Goal: Transaction & Acquisition: Purchase product/service

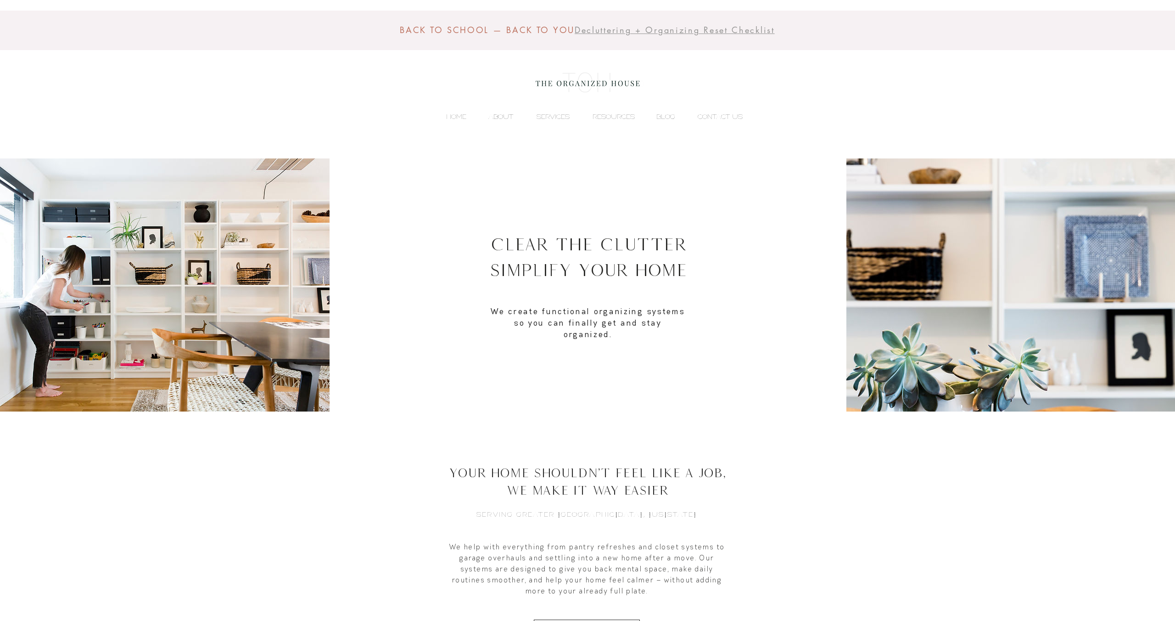
click at [504, 112] on p "ABOUT" at bounding box center [501, 117] width 34 height 14
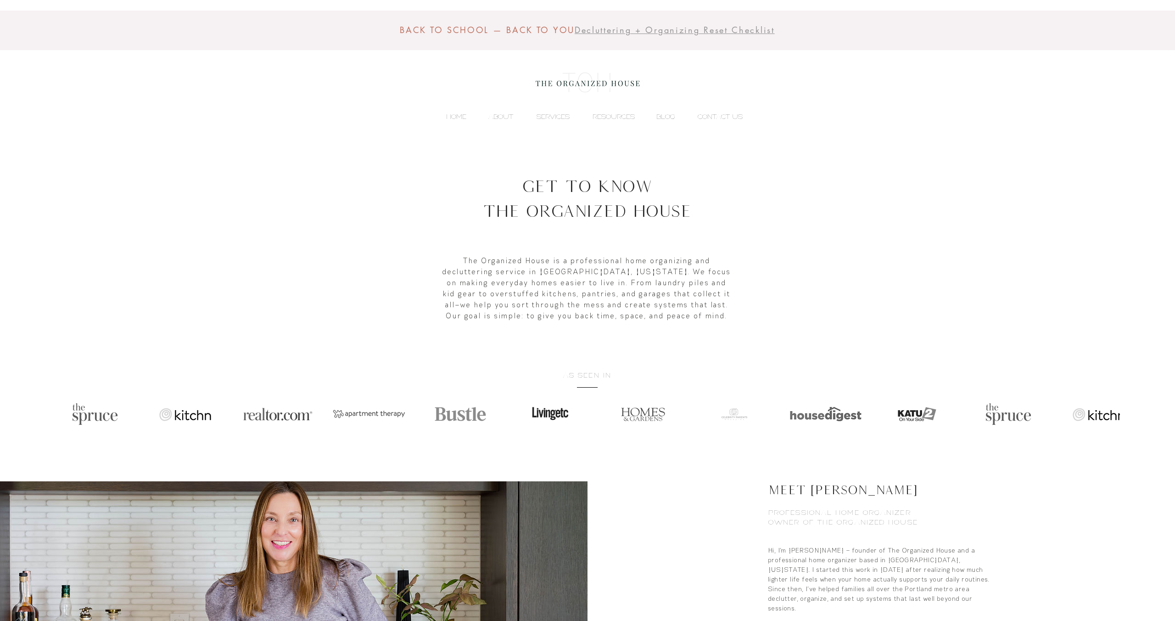
click at [894, 117] on div "BACK TO SCHOOL — BACK TO YOU Decluttering + Organizing Reset Checklist HOME ABO…" at bounding box center [587, 79] width 1175 height 158
click at [642, 32] on span "Decluttering + Organizing Reset Checklist" at bounding box center [675, 29] width 200 height 11
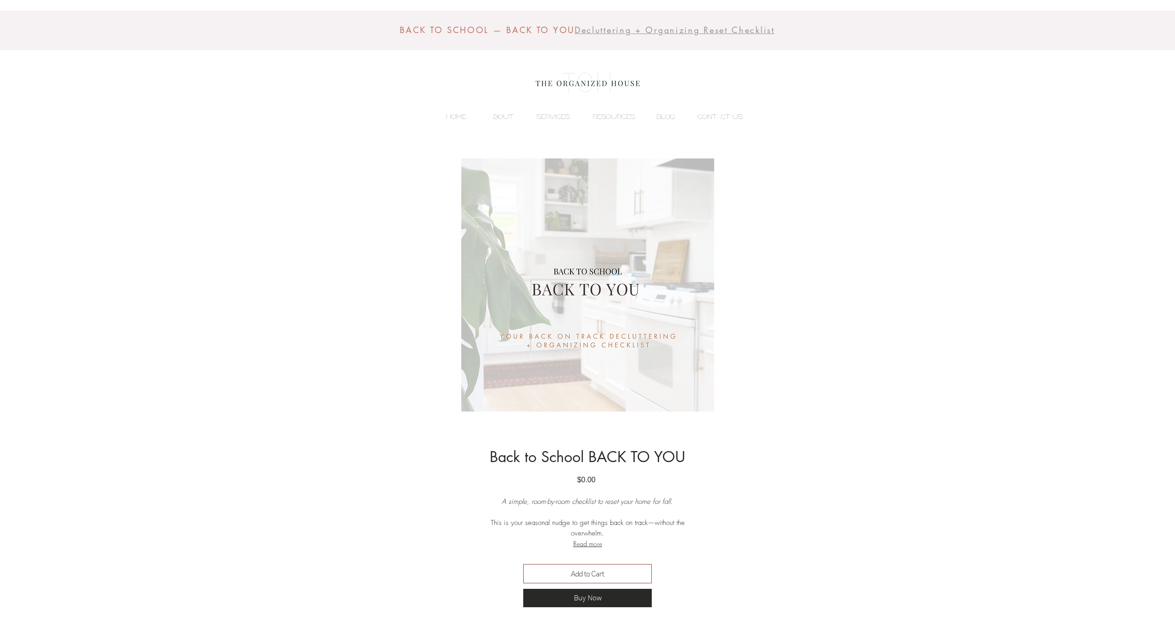
drag, startPoint x: 157, startPoint y: 144, endPoint x: 323, endPoint y: 58, distance: 186.8
click at [157, 144] on div "BACK TO SCHOOL — BACK TO YOU Decluttering + Organizing Reset Checklist HOME ABO…" at bounding box center [587, 79] width 1175 height 158
click at [452, 113] on p "HOME" at bounding box center [456, 117] width 29 height 14
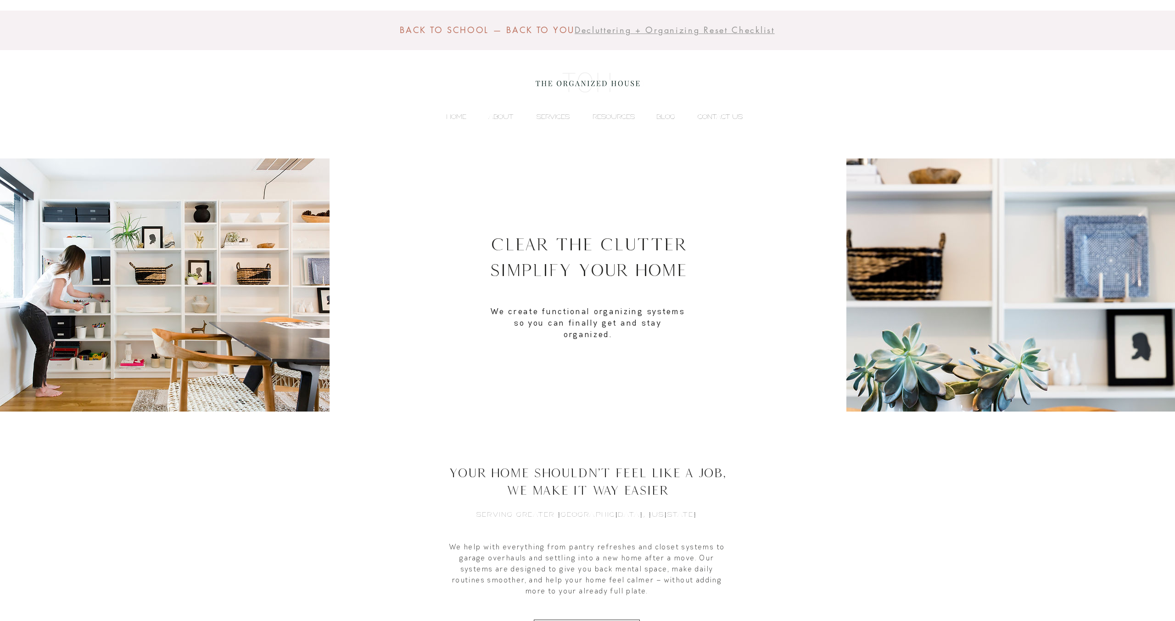
click at [717, 115] on p "CONTACT US" at bounding box center [720, 117] width 54 height 14
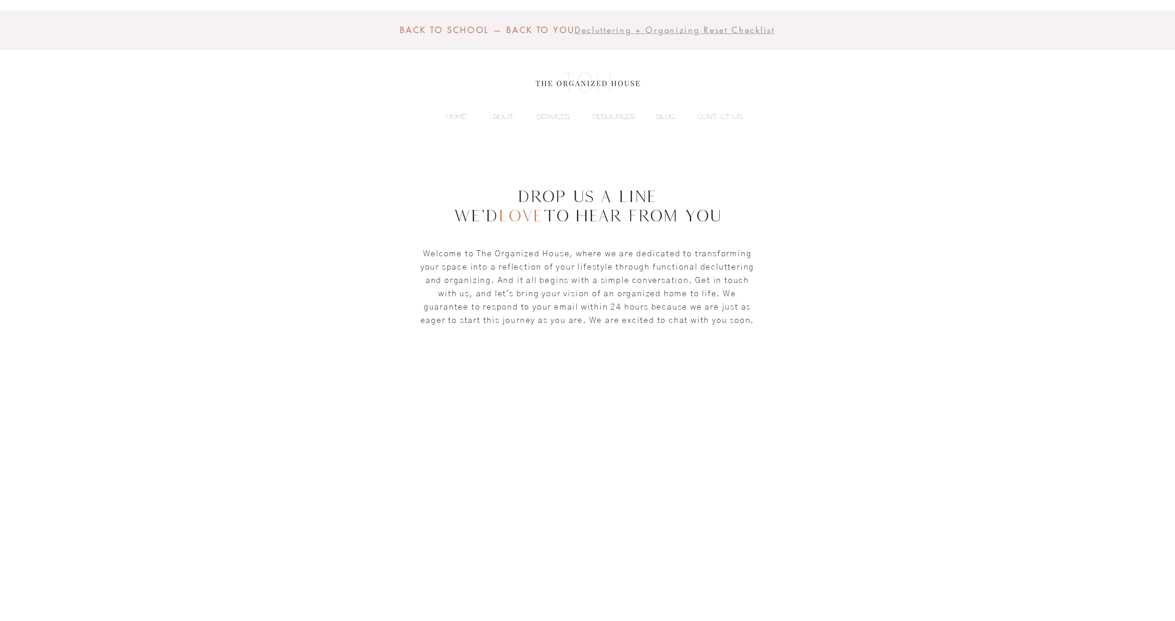
click at [637, 31] on span "Decluttering + Organizing Reset Checklist" at bounding box center [675, 29] width 200 height 11
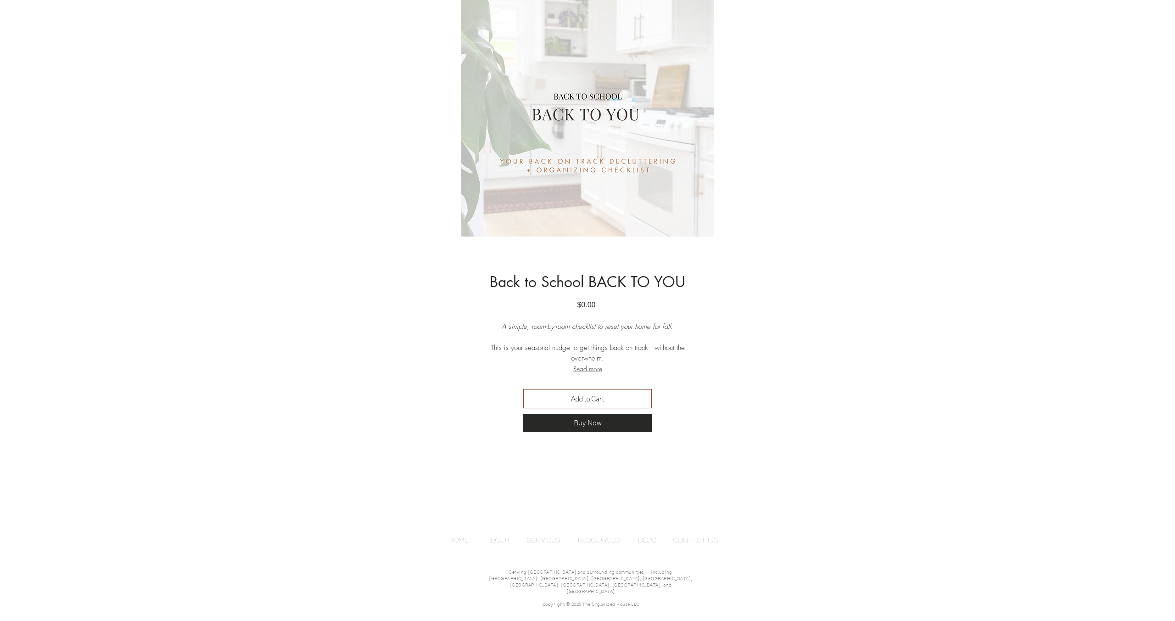
scroll to position [190, 0]
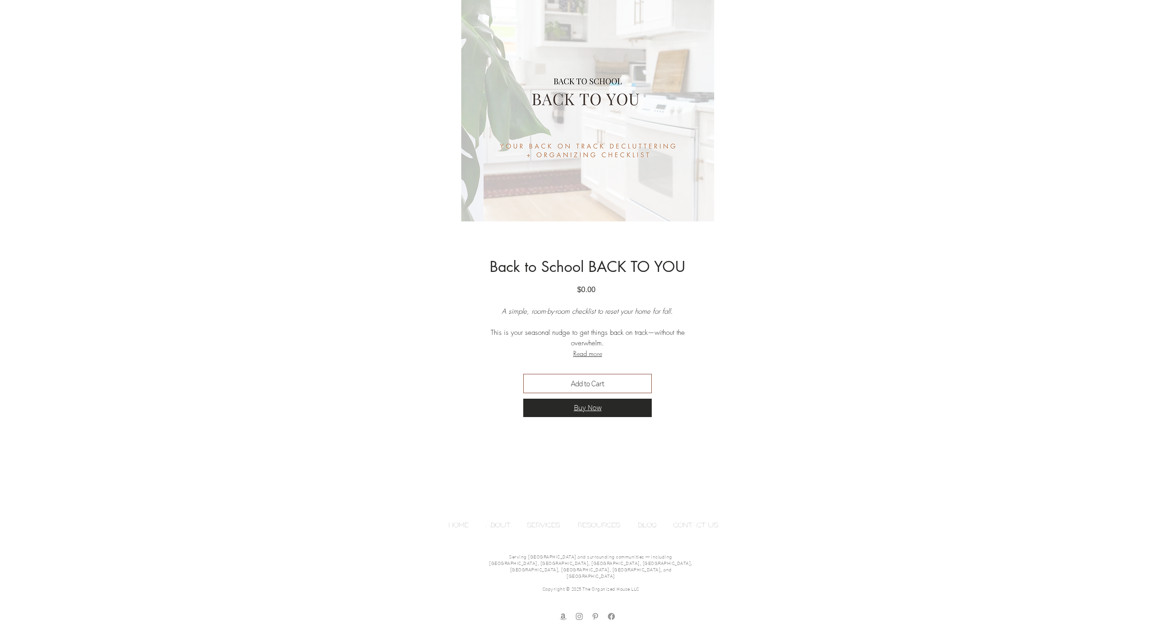
click at [591, 413] on button "Buy Now" at bounding box center [587, 407] width 129 height 18
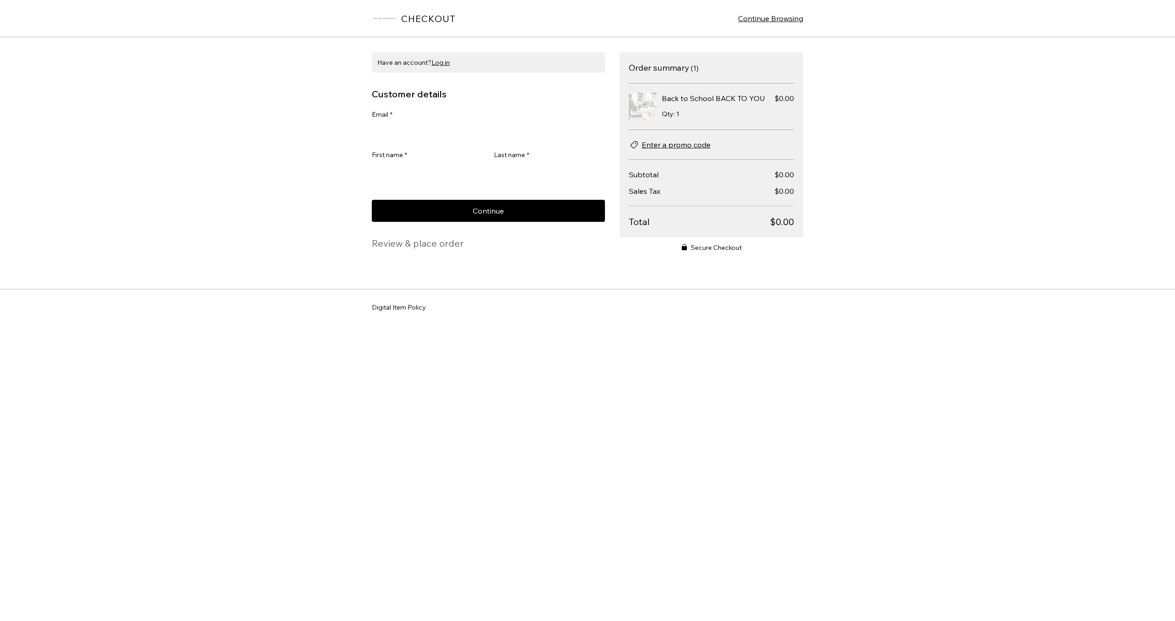
click at [393, 132] on input "Email *" at bounding box center [486, 132] width 228 height 18
type input "**********"
type input "******"
type input "*****"
click at [487, 210] on span "Continue" at bounding box center [488, 210] width 31 height 7
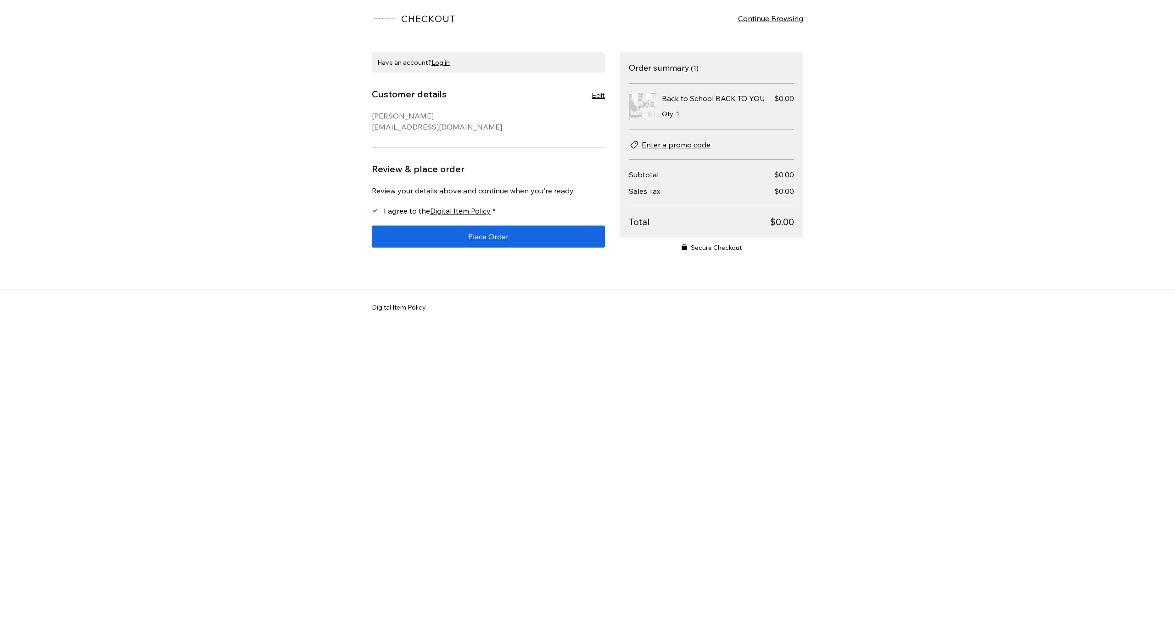
click at [529, 239] on button "Place Order" at bounding box center [488, 236] width 233 height 22
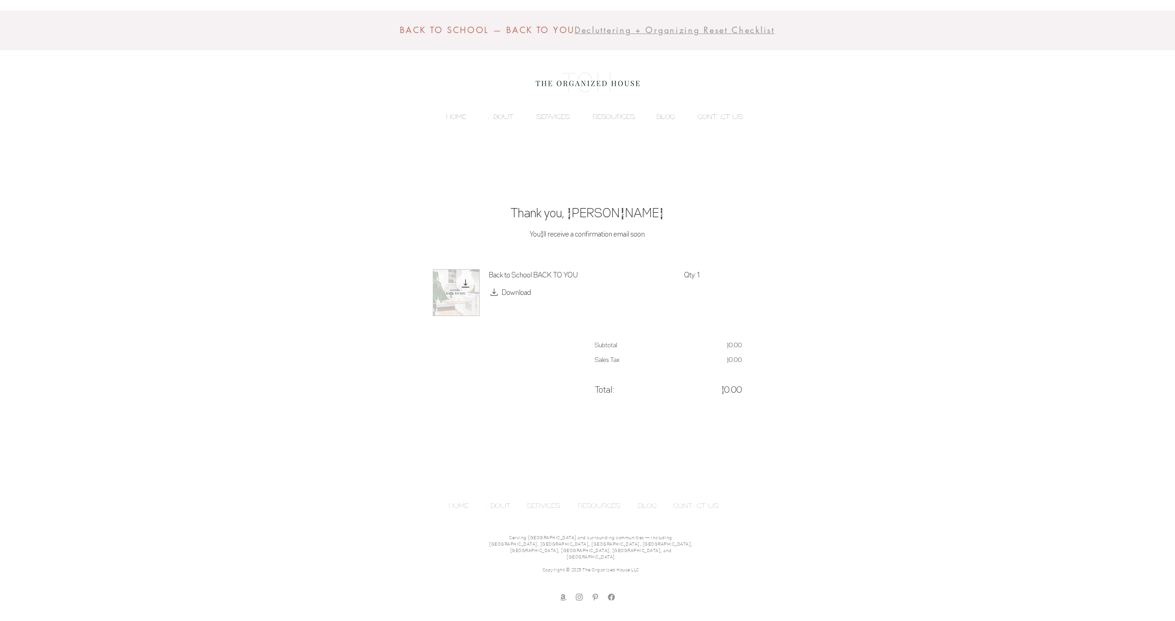
click at [515, 72] on div "BACK TO SCHOOL — BACK TO YOU Decluttering + Organizing Reset Checklist HOME ABO…" at bounding box center [587, 79] width 1175 height 158
click at [554, 120] on p "SERVICES" at bounding box center [553, 117] width 42 height 14
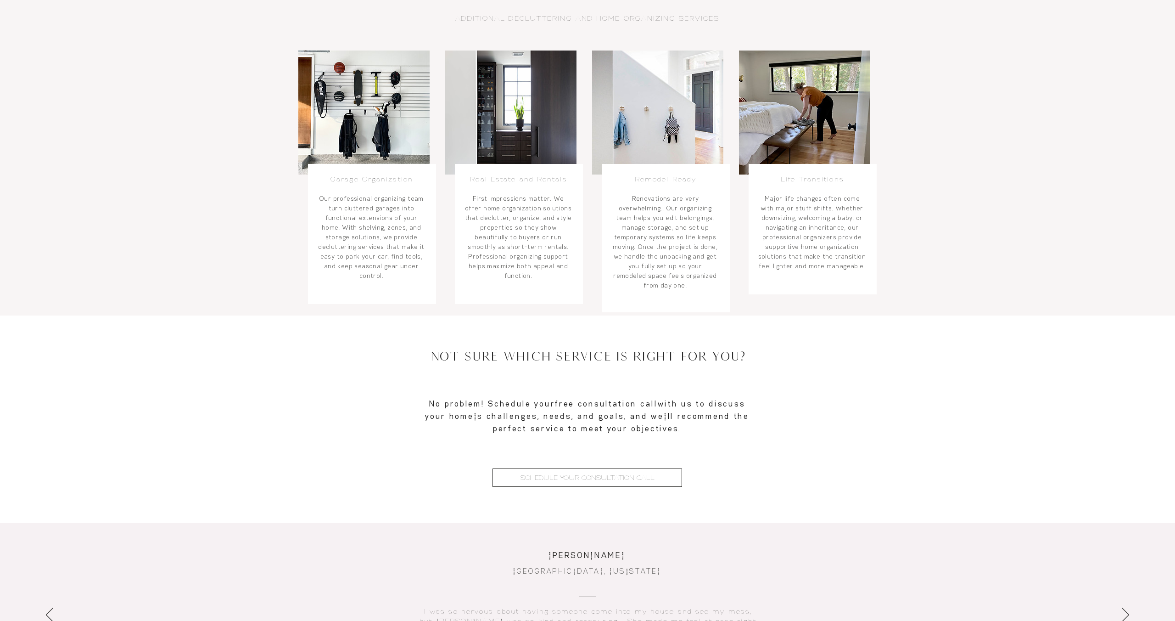
scroll to position [600, 0]
click at [598, 479] on span "SCHEDULE YOUR CONSULTATION CALL" at bounding box center [587, 477] width 134 height 10
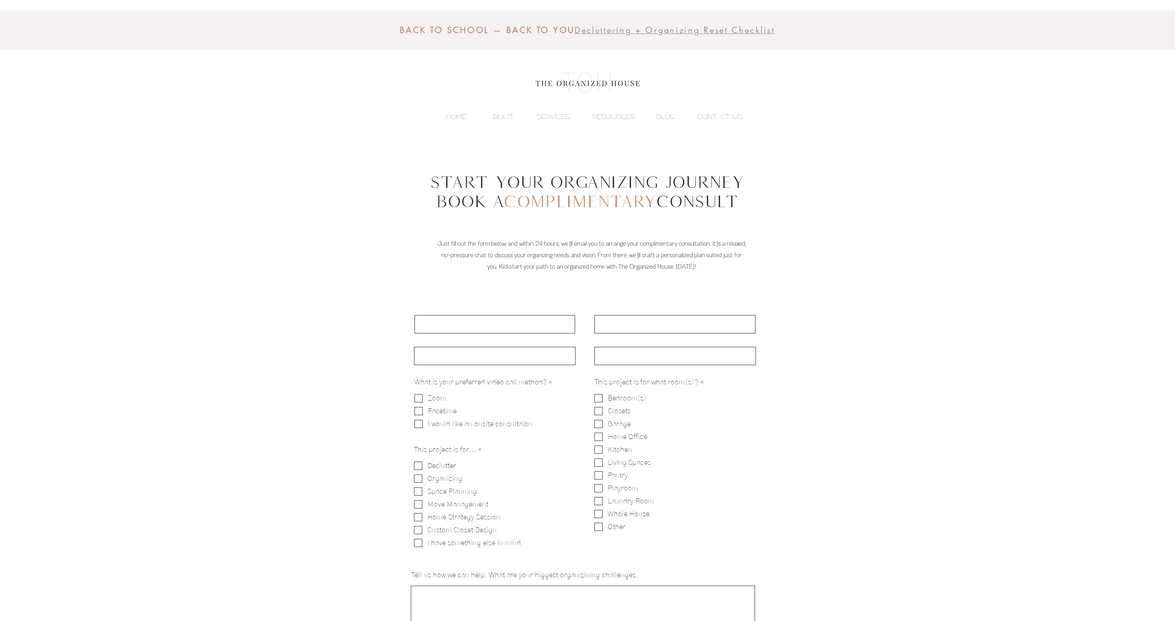
click at [445, 116] on p "HOME" at bounding box center [456, 117] width 29 height 14
